Goal: Complete application form

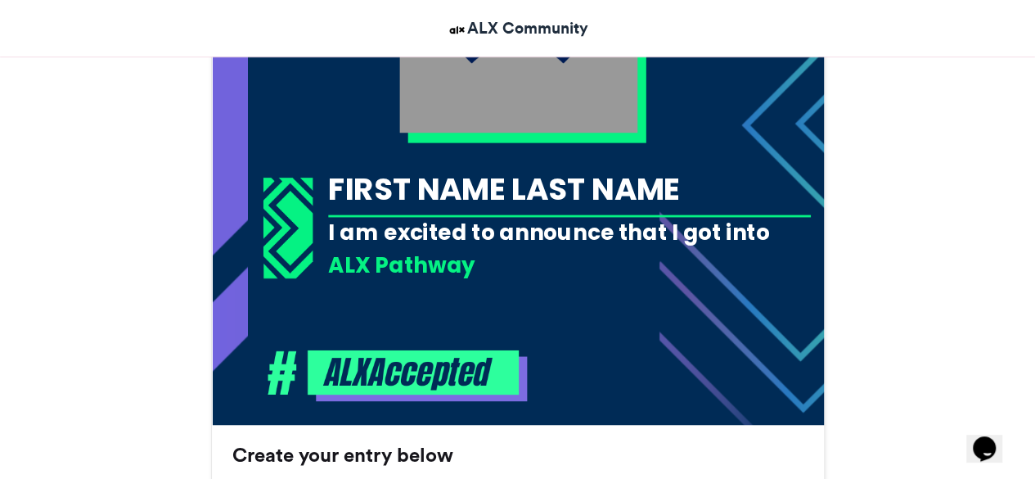
scroll to position [704, 0]
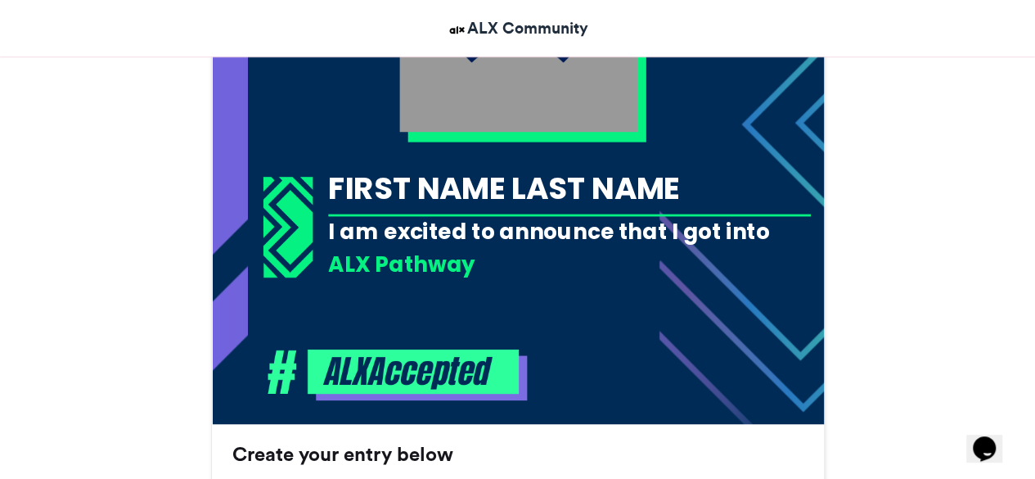
click at [474, 187] on div "FIRST NAME LAST NAME" at bounding box center [569, 187] width 483 height 43
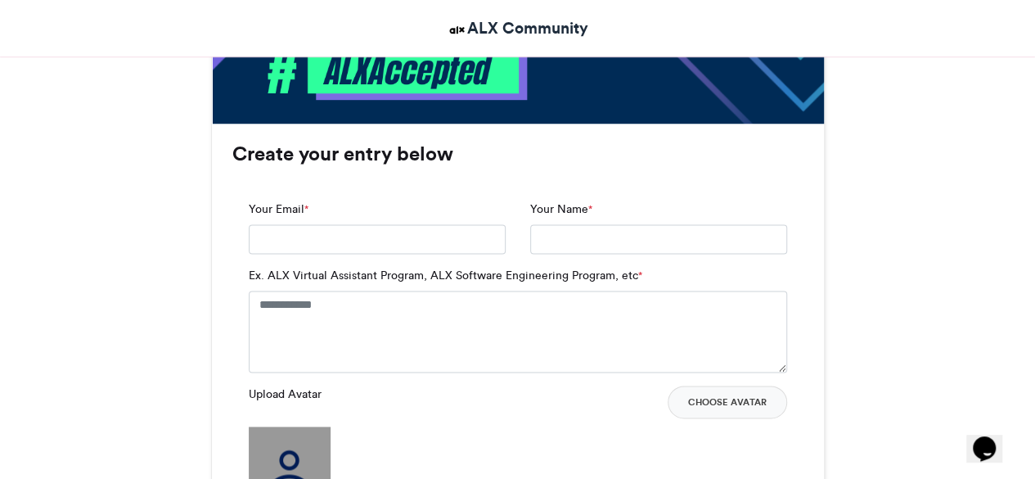
scroll to position [1005, 0]
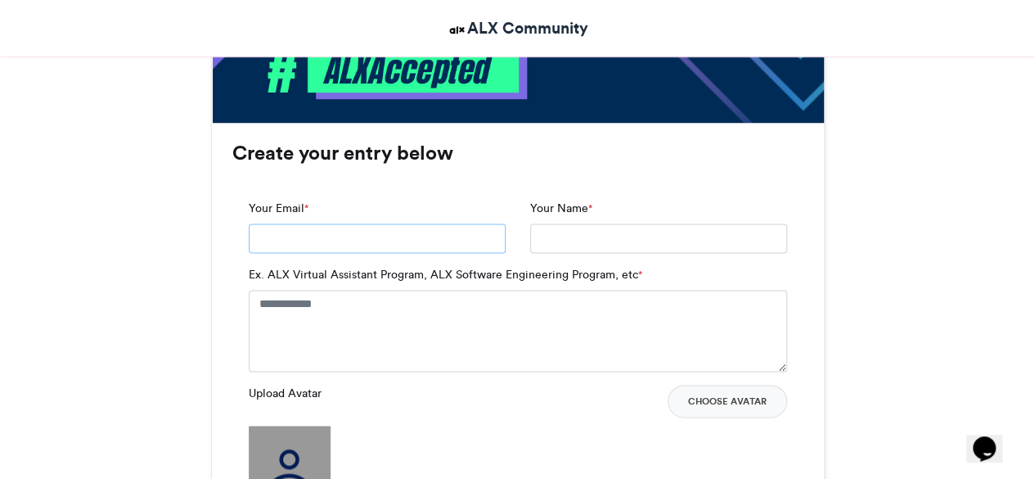
click at [303, 240] on input "Your Email *" at bounding box center [377, 237] width 257 height 29
type input "**********"
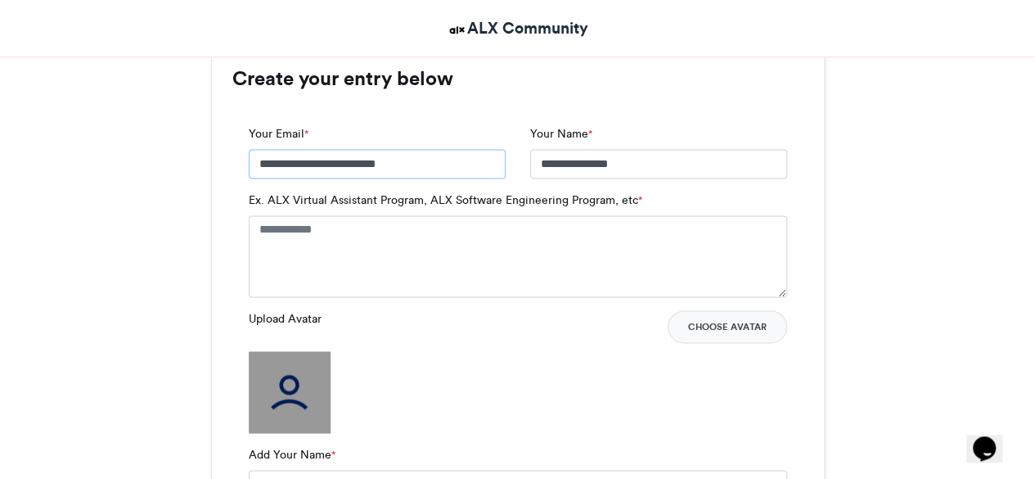
scroll to position [1085, 0]
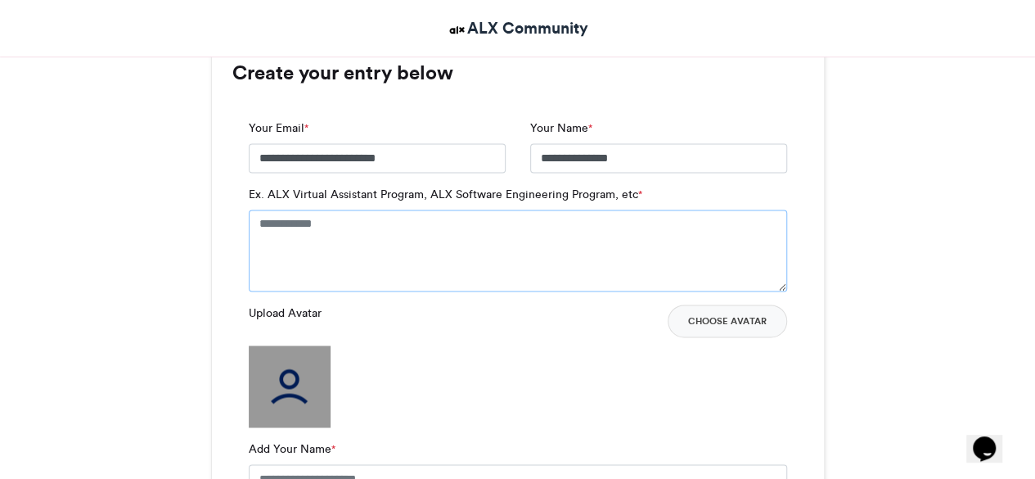
click at [363, 225] on textarea "Ex. ALX Virtual Assistant Program, ALX Software Engineering Program, etc *" at bounding box center [518, 250] width 538 height 82
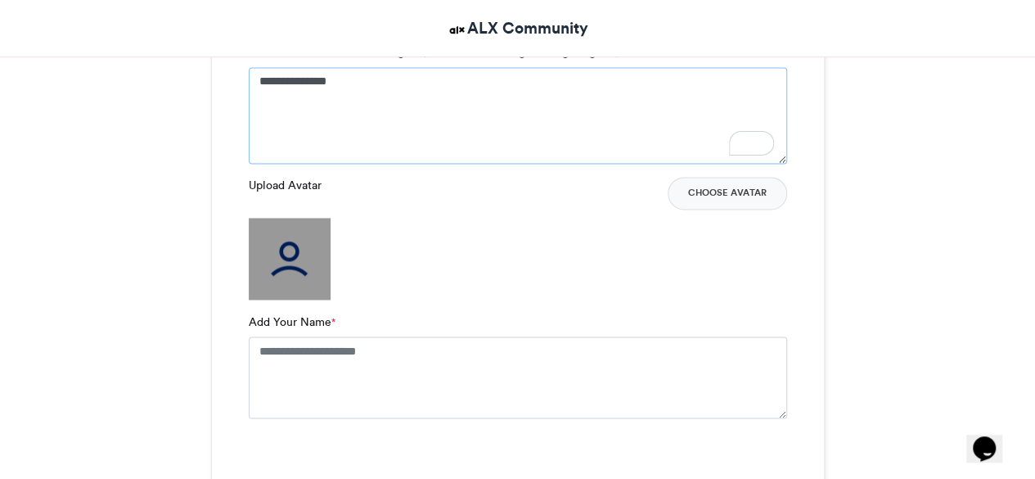
scroll to position [1230, 0]
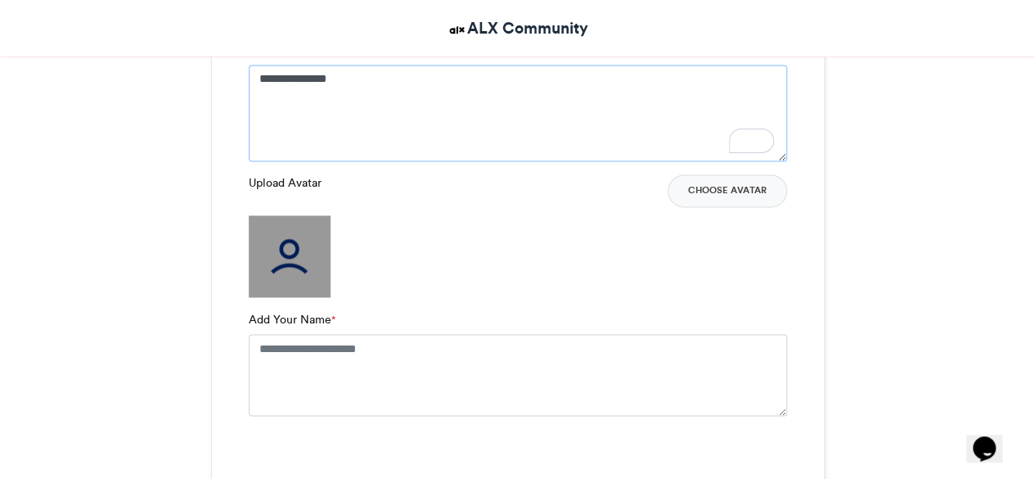
type textarea "**********"
click at [283, 265] on img at bounding box center [290, 256] width 82 height 82
click at [272, 241] on img at bounding box center [290, 256] width 82 height 82
click at [339, 360] on textarea "Add Your Name *" at bounding box center [518, 375] width 538 height 82
type textarea "**********"
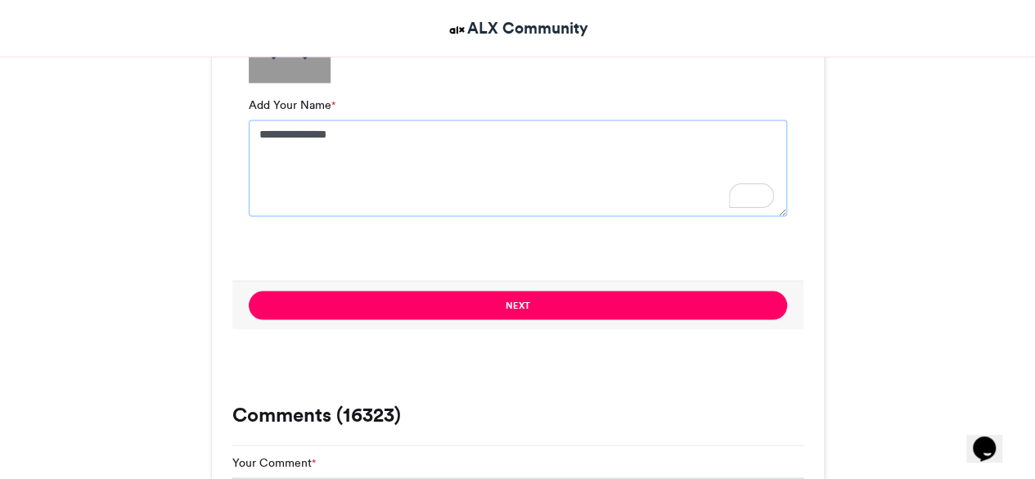
scroll to position [1445, 0]
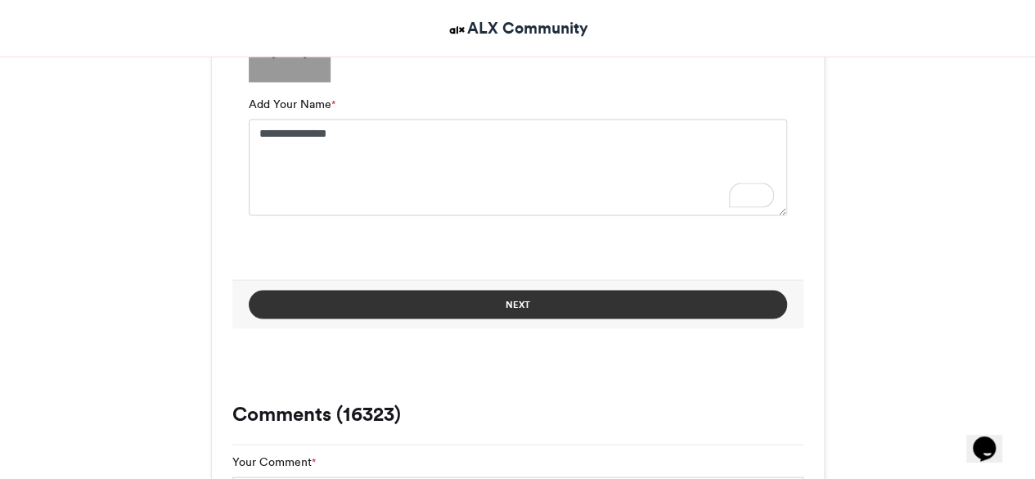
click at [517, 304] on button "Next" at bounding box center [518, 304] width 538 height 29
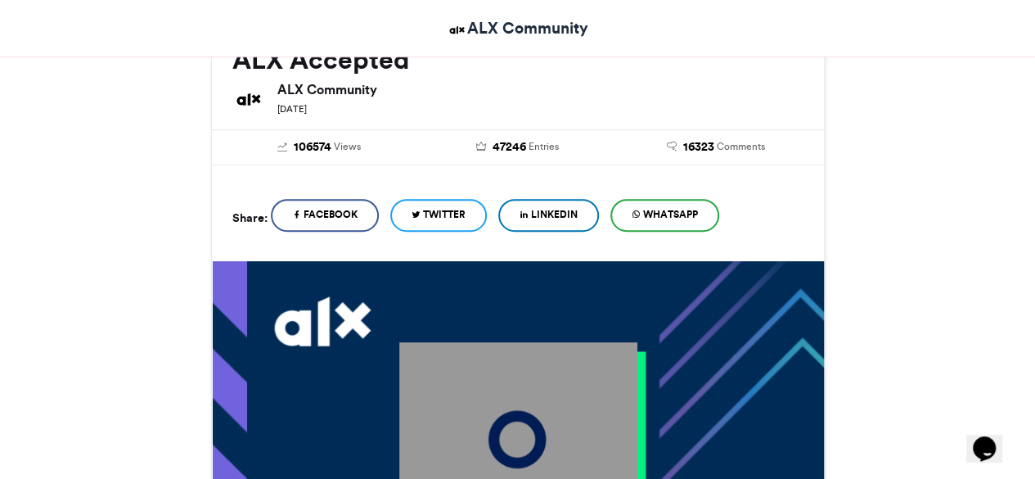
scroll to position [101, 0]
